Goal: Use online tool/utility: Utilize a website feature to perform a specific function

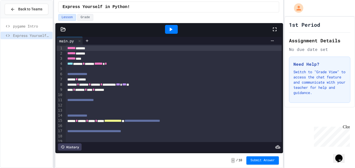
click at [71, 42] on div "main.py" at bounding box center [67, 40] width 20 height 5
click at [63, 32] on icon at bounding box center [63, 29] width 5 height 5
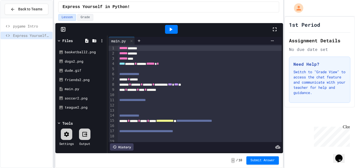
click at [174, 33] on div at bounding box center [171, 29] width 13 height 9
